Goal: Task Accomplishment & Management: Manage account settings

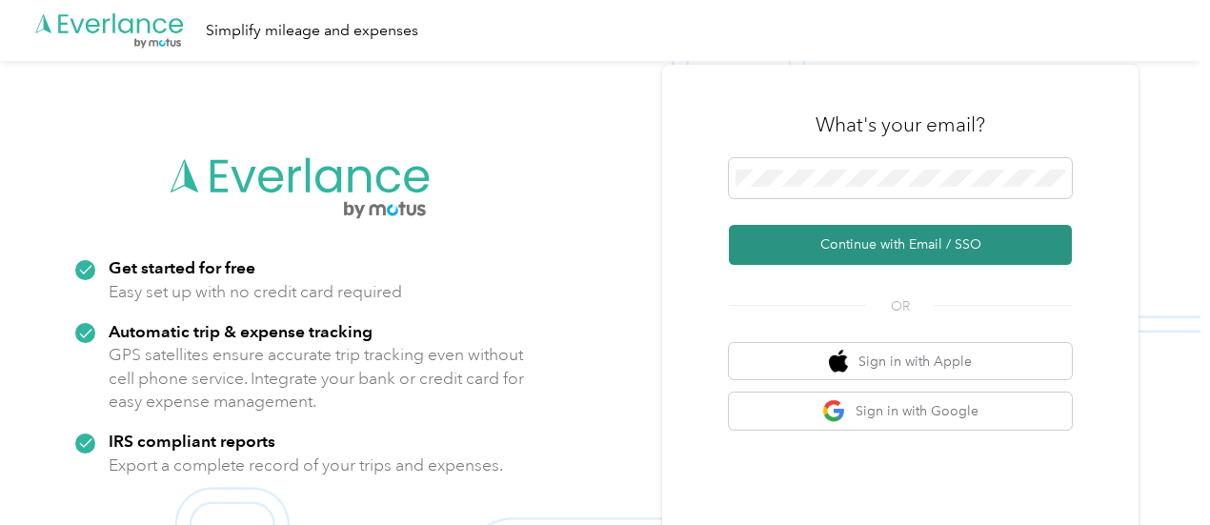
click at [870, 238] on button "Continue with Email / SSO" at bounding box center [900, 245] width 343 height 40
click at [930, 233] on button "Continue with Email / SSO" at bounding box center [900, 245] width 343 height 40
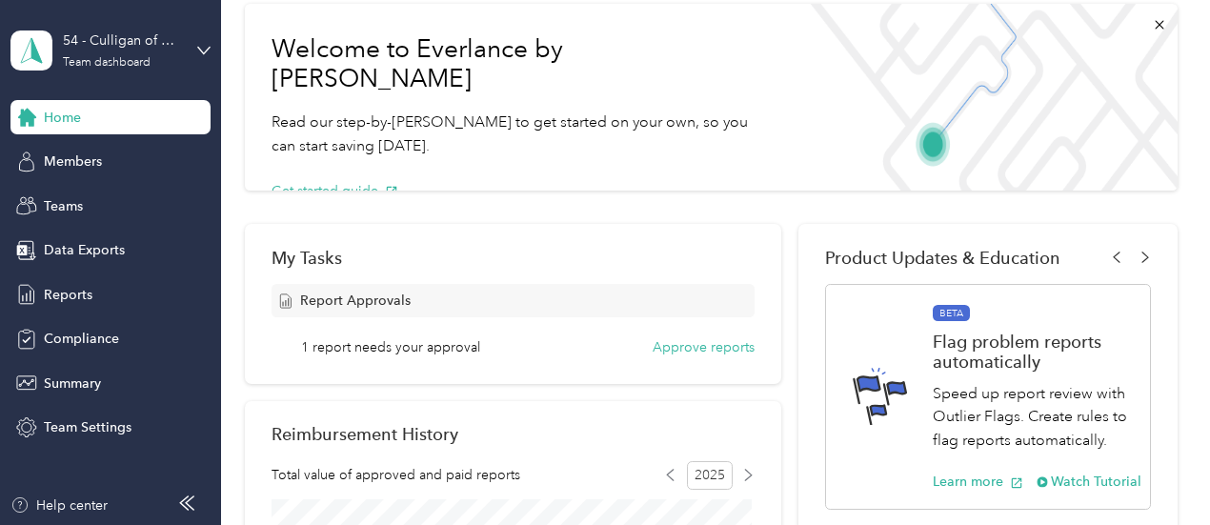
scroll to position [88, 0]
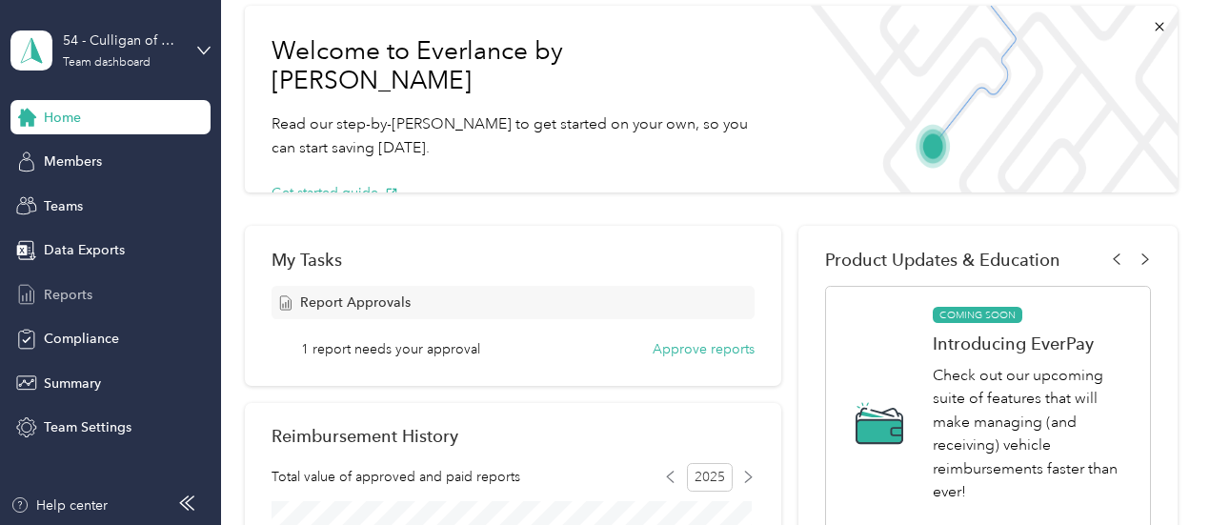
click at [78, 291] on span "Reports" at bounding box center [68, 295] width 49 height 20
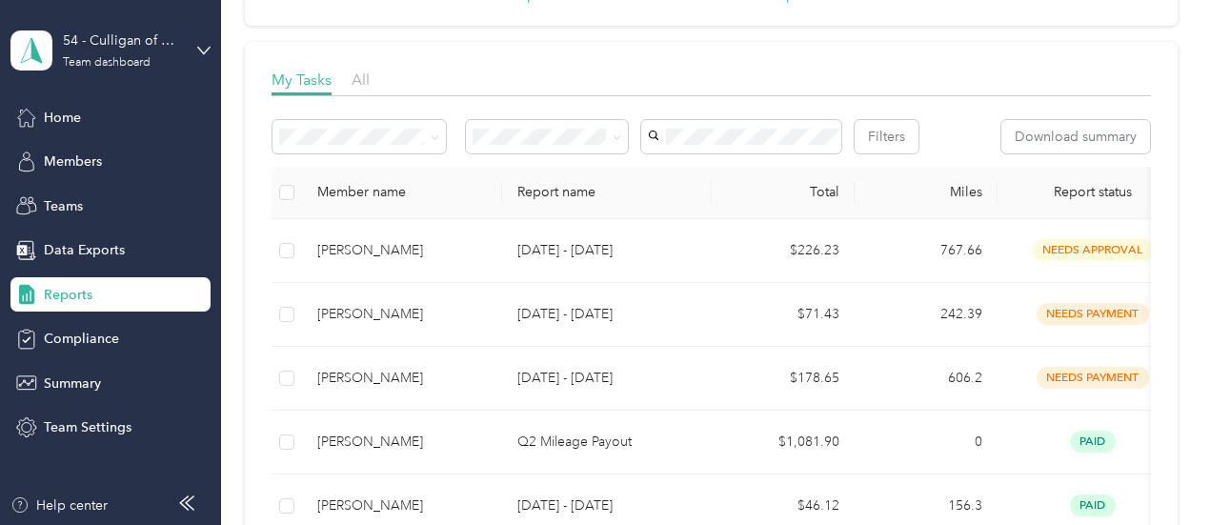
scroll to position [278, 0]
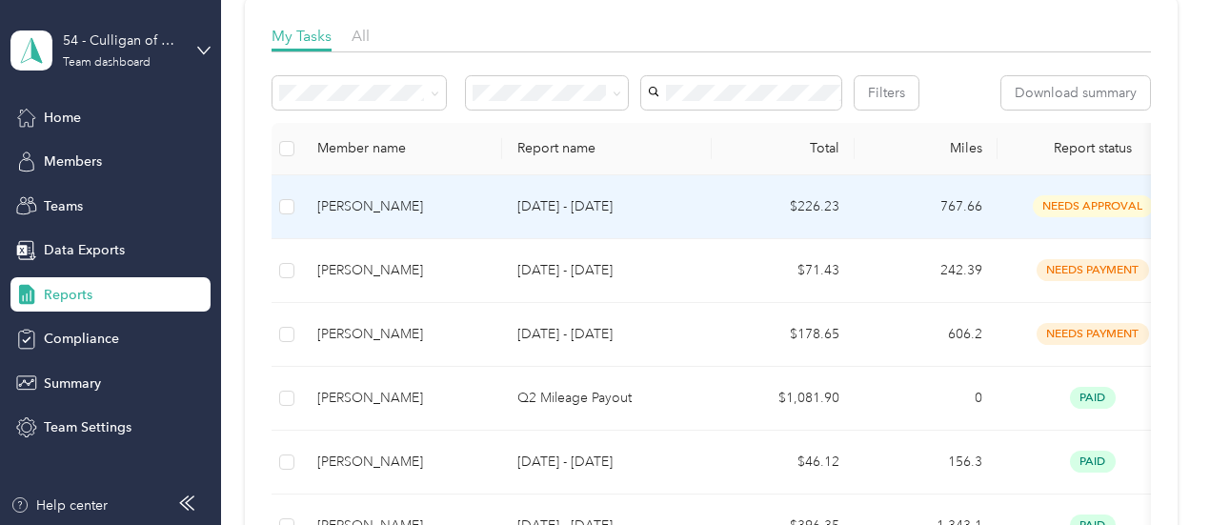
click at [346, 217] on div "[PERSON_NAME]" at bounding box center [402, 206] width 170 height 21
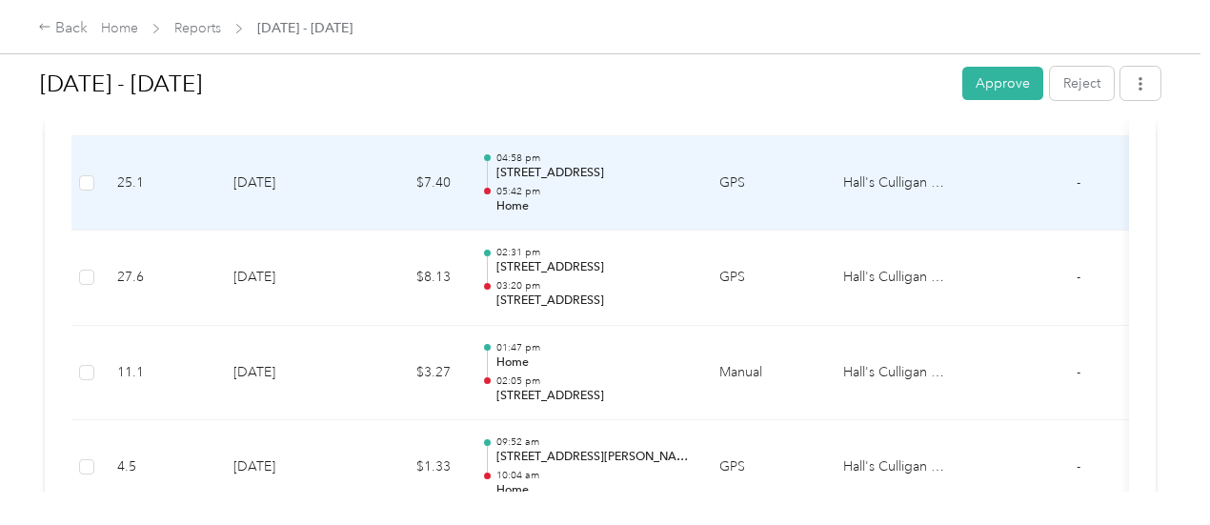
scroll to position [1905, 0]
